Goal: Task Accomplishment & Management: Use online tool/utility

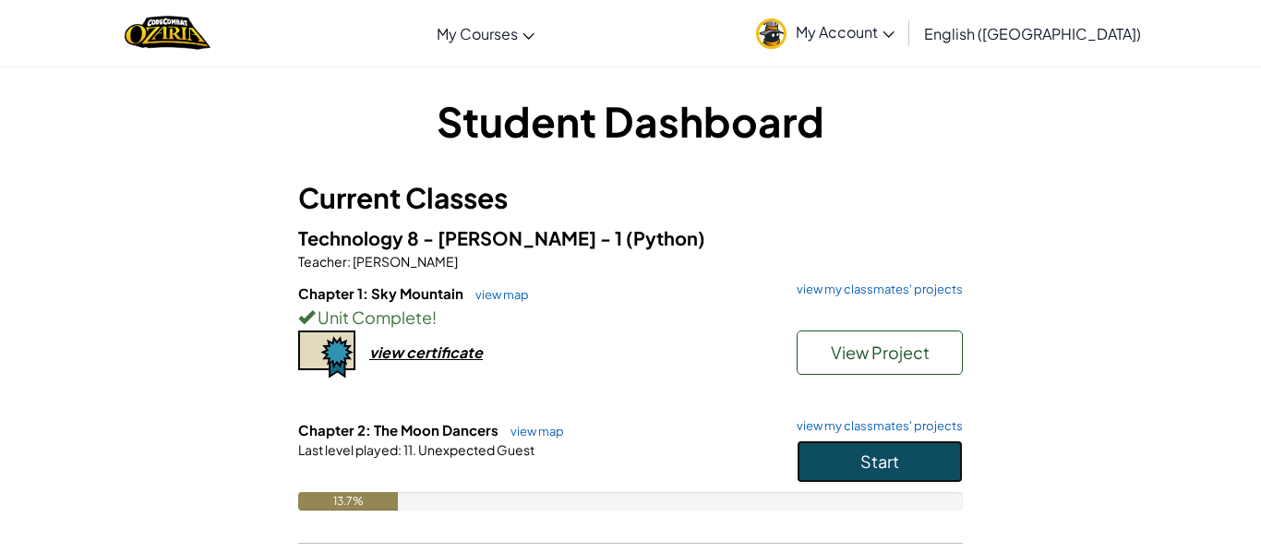
click at [852, 468] on button "Start" at bounding box center [880, 461] width 166 height 42
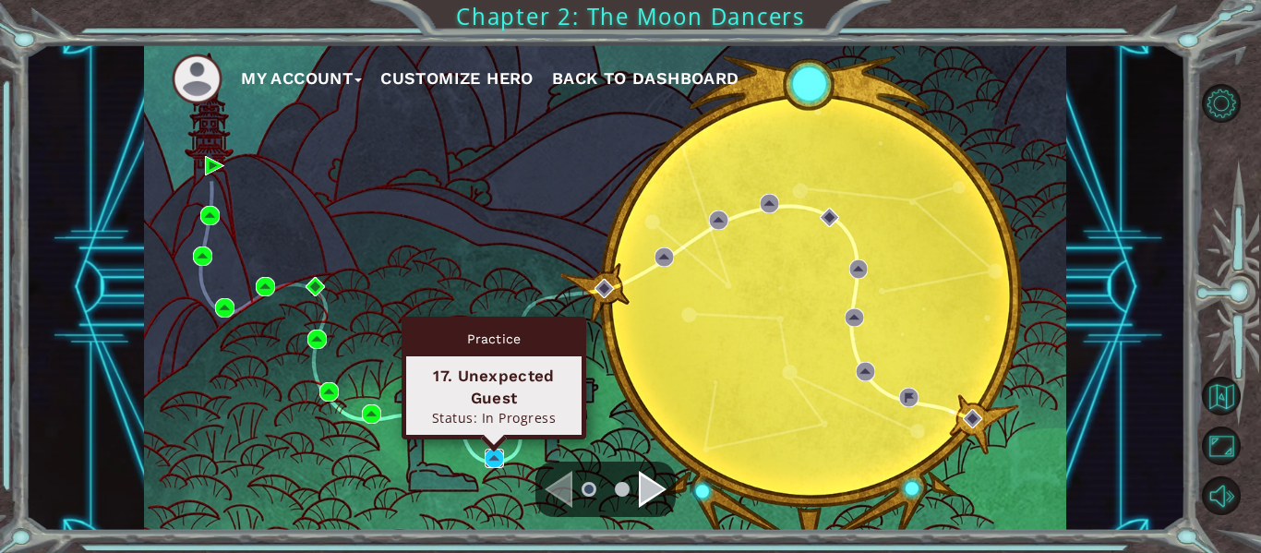
click at [498, 453] on img at bounding box center [494, 458] width 19 height 19
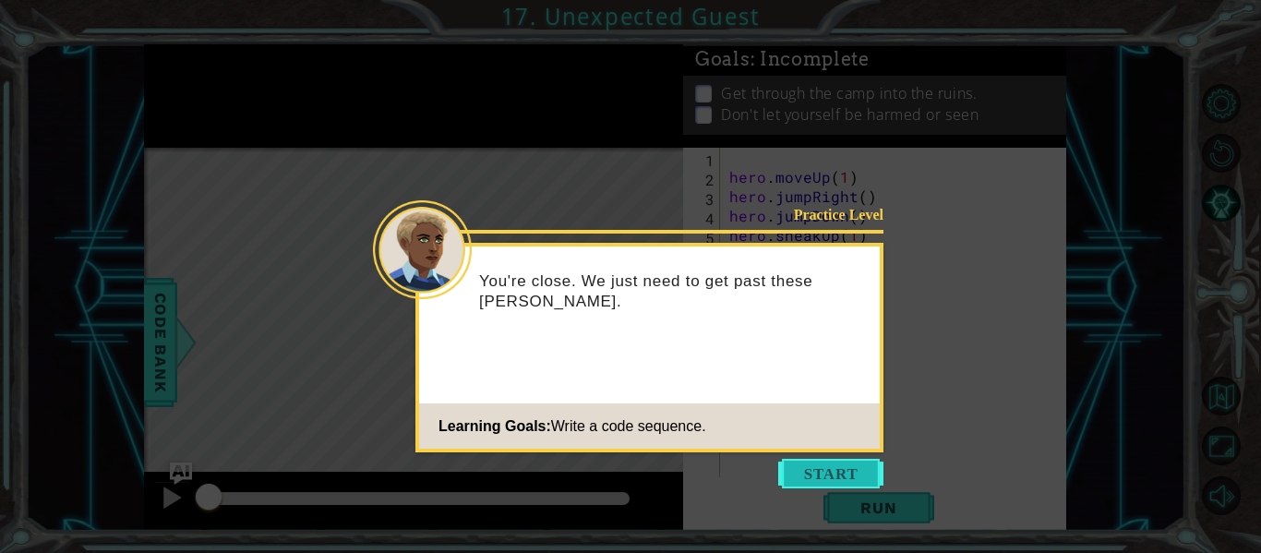
click at [816, 477] on button "Start" at bounding box center [830, 474] width 105 height 30
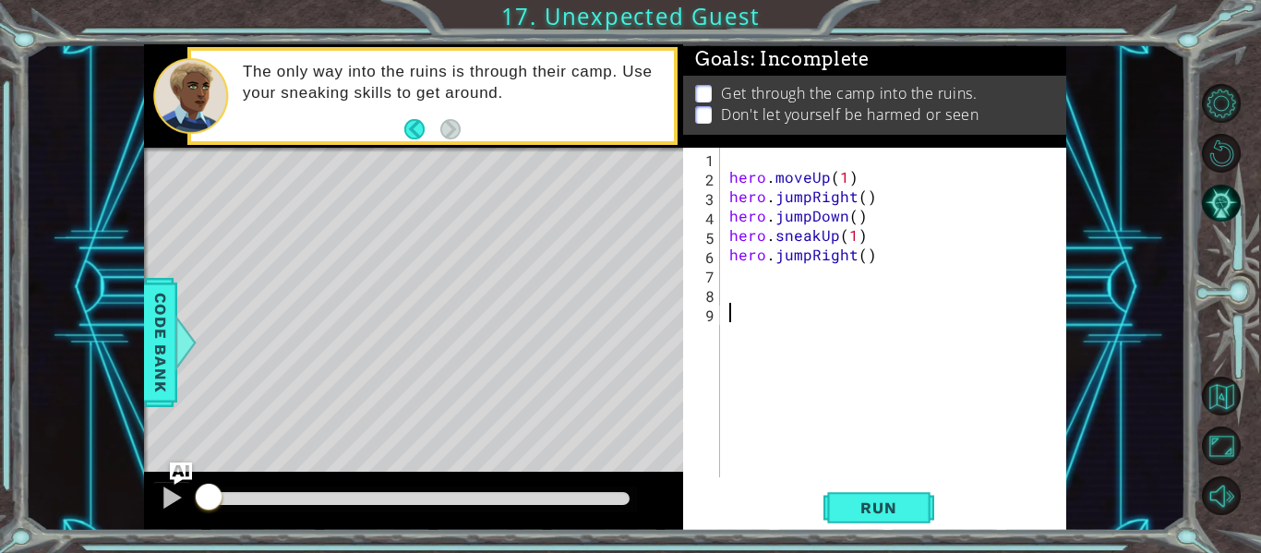
click at [756, 420] on div "hero . moveUp ( 1 ) hero . jumpRight ( ) hero . jumpDown ( ) hero . sneakUp ( 1…" at bounding box center [899, 332] width 346 height 368
click at [859, 507] on span "Run" at bounding box center [878, 508] width 73 height 18
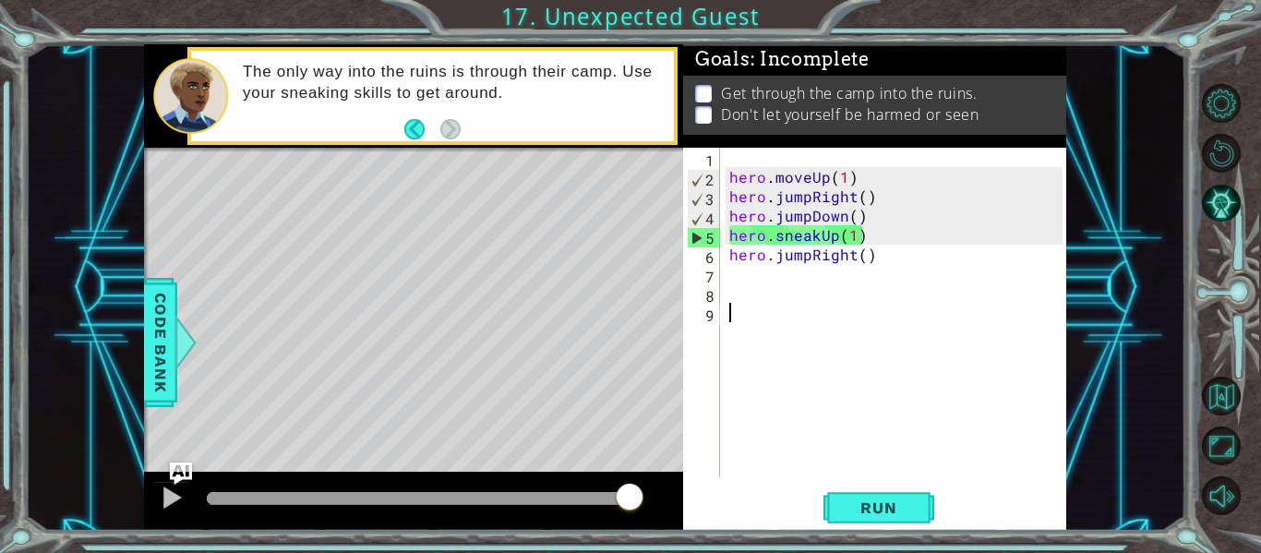
click at [734, 280] on div "hero . moveUp ( 1 ) hero . jumpRight ( ) hero . jumpDown ( ) hero . sneakUp ( 1…" at bounding box center [899, 332] width 346 height 368
click at [765, 218] on div "hero . moveUp ( 1 ) hero . jumpRight ( ) hero . jumpDown ( ) hero . sneakUp ( 1…" at bounding box center [899, 332] width 346 height 368
type textarea "hero.jumpDown()"
click at [727, 277] on div "hero . moveUp ( 1 ) hero . jumpRight ( ) hero . jumpDown ( ) hero . sneakUp ( 1…" at bounding box center [899, 332] width 346 height 368
click at [807, 291] on div "hero . moveUp ( 1 ) hero . jumpRight ( ) hero . jumpDown ( ) hero . sneakUp ( 1…" at bounding box center [899, 332] width 346 height 368
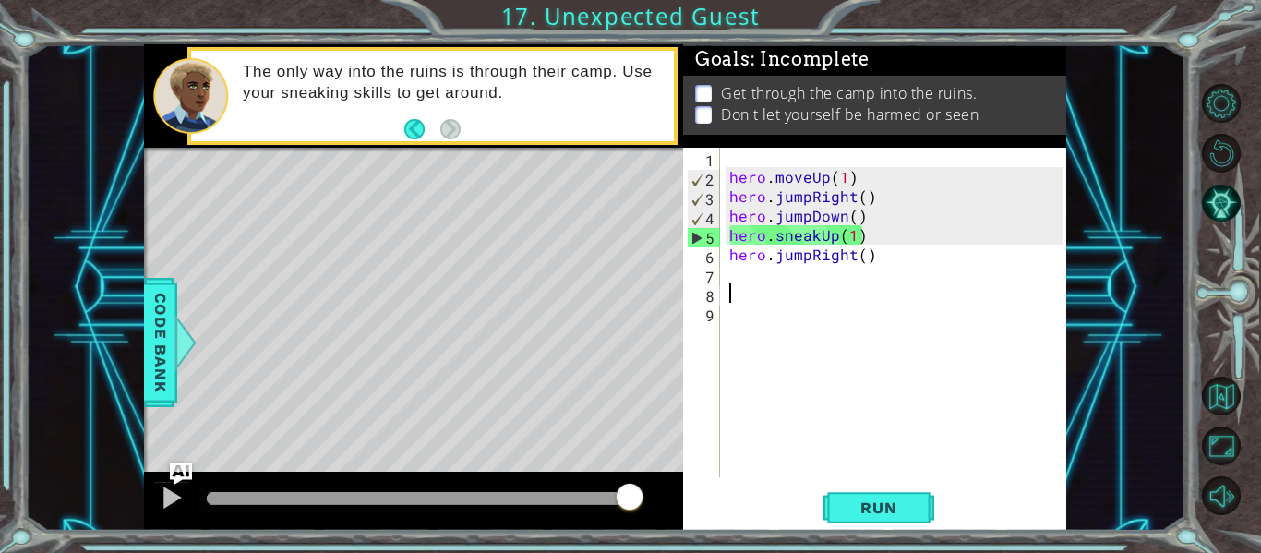
click at [741, 287] on div "hero . moveUp ( 1 ) hero . jumpRight ( ) hero . jumpDown ( ) hero . sneakUp ( 1…" at bounding box center [899, 332] width 346 height 368
click at [742, 281] on div "hero . moveUp ( 1 ) hero . jumpRight ( ) hero . jumpDown ( ) hero . sneakUp ( 1…" at bounding box center [899, 332] width 346 height 368
click at [750, 278] on div "hero . moveUp ( 1 ) hero . jumpRight ( ) hero . jumpDown ( ) hero . sneakUp ( 1…" at bounding box center [899, 332] width 346 height 368
click at [728, 279] on div "hero . moveUp ( 1 ) hero . jumpRight ( ) hero . jumpDown ( ) hero . sneakUp ( 1…" at bounding box center [899, 332] width 346 height 368
click at [726, 291] on div "hero . moveUp ( 1 ) hero . jumpRight ( ) hero . jumpDown ( ) hero . sneakUp ( 1…" at bounding box center [899, 332] width 346 height 368
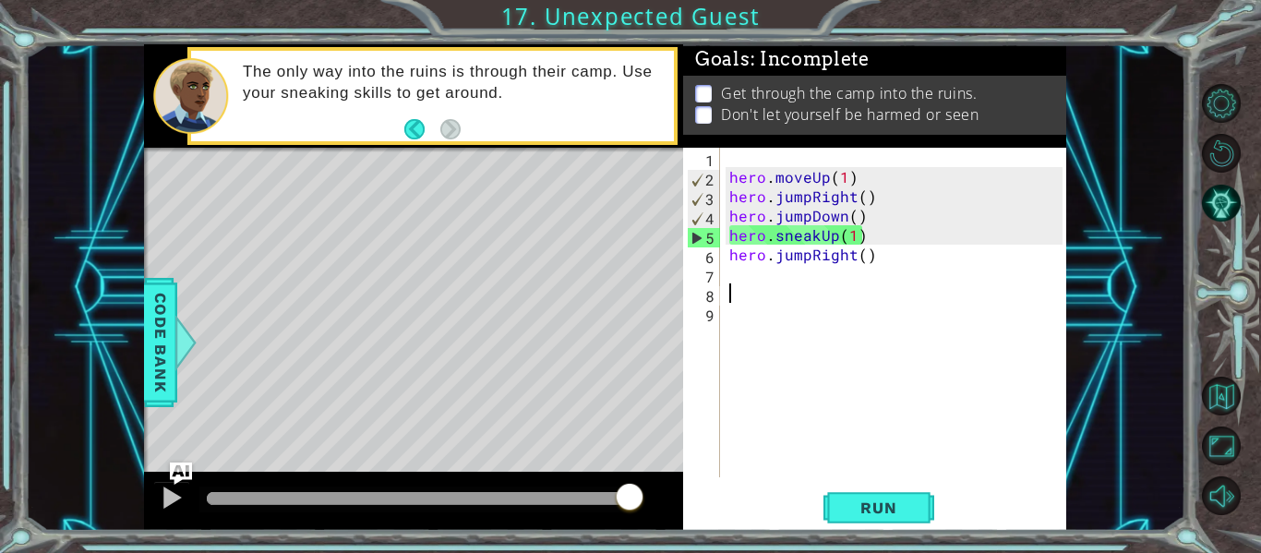
click at [726, 291] on div "hero . moveUp ( 1 ) hero . jumpRight ( ) hero . jumpDown ( ) hero . sneakUp ( 1…" at bounding box center [899, 332] width 346 height 368
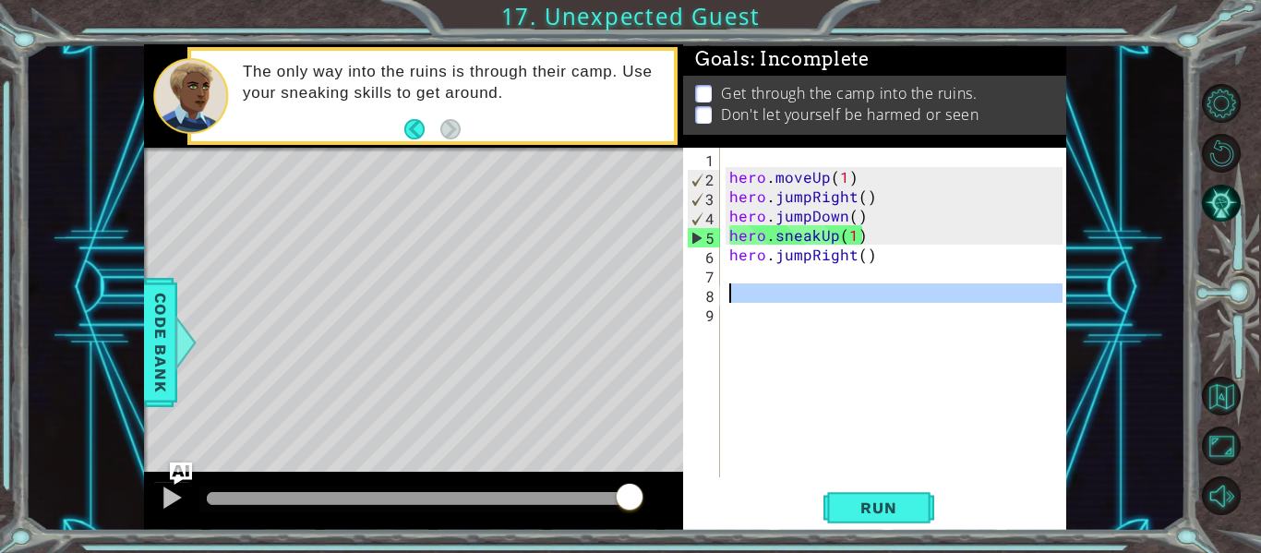
click at [726, 291] on div "hero . moveUp ( 1 ) hero . jumpRight ( ) hero . jumpDown ( ) hero . sneakUp ( 1…" at bounding box center [894, 313] width 337 height 330
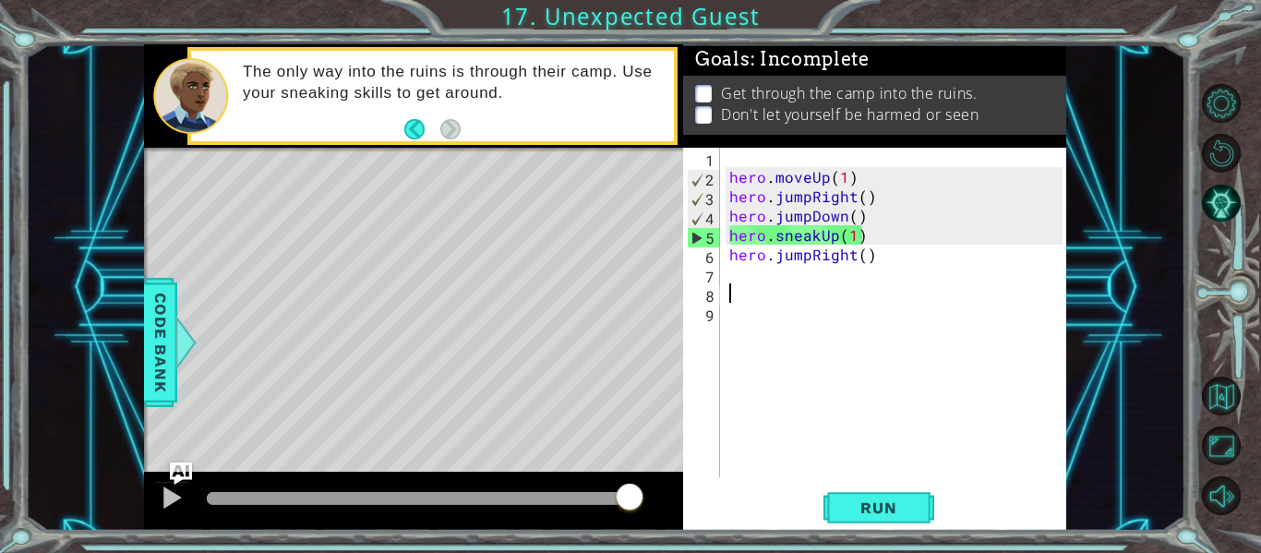
click at [736, 275] on div "hero . moveUp ( 1 ) hero . jumpRight ( ) hero . jumpDown ( ) hero . sneakUp ( 1…" at bounding box center [899, 332] width 346 height 368
click at [751, 284] on div "hero . moveUp ( 1 ) hero . jumpRight ( ) hero . jumpDown ( ) hero . sneakUp ( 1…" at bounding box center [899, 332] width 346 height 368
click at [740, 271] on div "hero . moveUp ( 1 ) hero . jumpRight ( ) hero . jumpDown ( ) hero . sneakUp ( 1…" at bounding box center [899, 332] width 346 height 368
click at [770, 276] on div "hero . moveUp ( 1 ) hero . jumpRight ( ) hero . jumpDown ( ) hero . sneakUp ( 1…" at bounding box center [899, 332] width 346 height 368
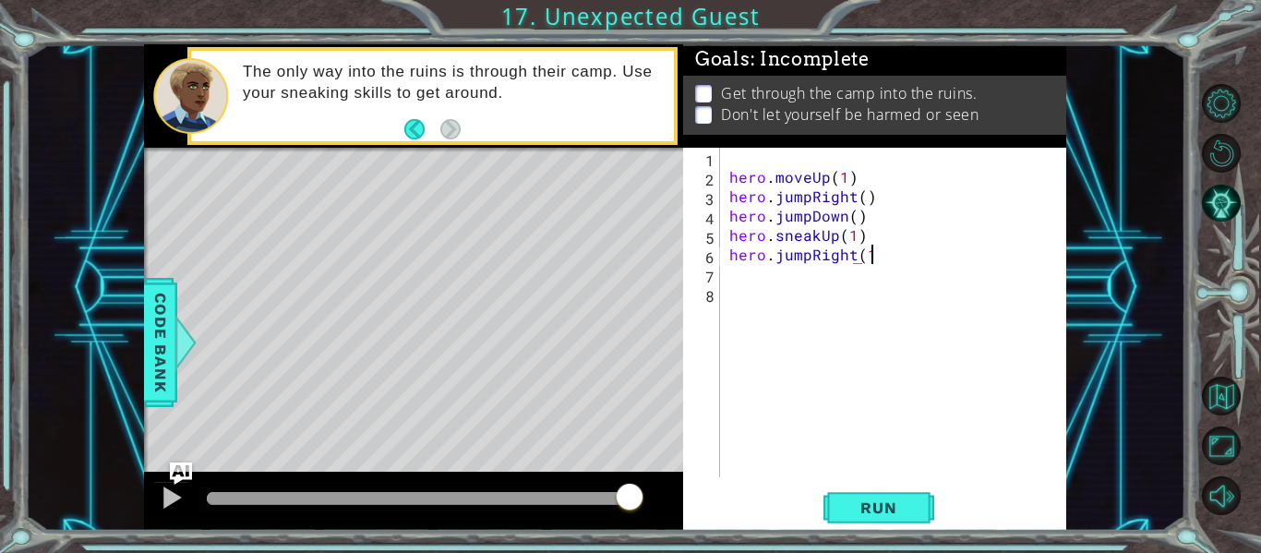
scroll to position [0, 8]
type textarea "hero.jumpRight(1)"
click at [747, 280] on div "hero . moveUp ( 1 ) hero . jumpRight ( ) hero . jumpDown ( ) hero . sneakUp ( 1…" at bounding box center [899, 332] width 346 height 368
type textarea "hero.jumpRight(1)"
